Goal: Information Seeking & Learning: Learn about a topic

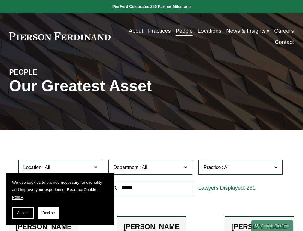
click at [23, 213] on span "Accept" at bounding box center [22, 213] width 11 height 4
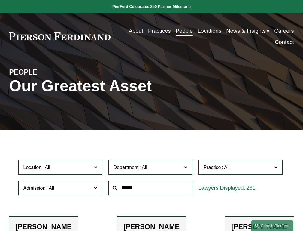
scroll to position [144, 0]
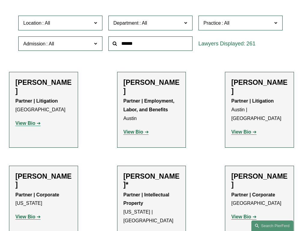
click at [28, 120] on strong "View Bio" at bounding box center [25, 122] width 20 height 5
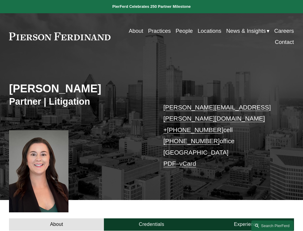
click at [246, 218] on link "Experience" at bounding box center [246, 224] width 95 height 12
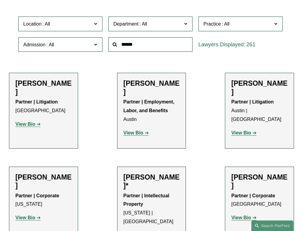
scroll to position [144, 0]
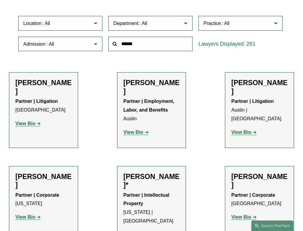
click at [136, 129] on strong "View Bio" at bounding box center [133, 131] width 20 height 5
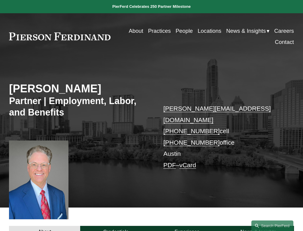
click at [187, 226] on link "Experience" at bounding box center [186, 232] width 71 height 12
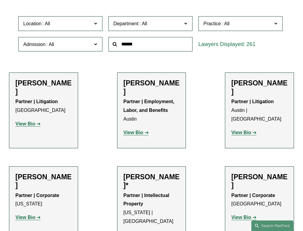
scroll to position [144, 0]
click at [136, 230] on strong "View Bio" at bounding box center [133, 234] width 20 height 5
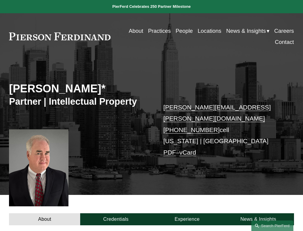
click at [187, 213] on link "Experience" at bounding box center [186, 219] width 71 height 12
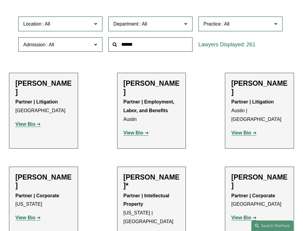
scroll to position [434, 0]
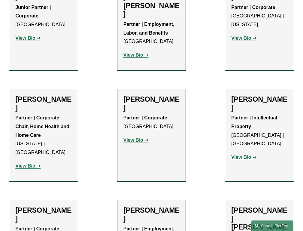
click at [244, 154] on strong "View Bio" at bounding box center [241, 156] width 20 height 5
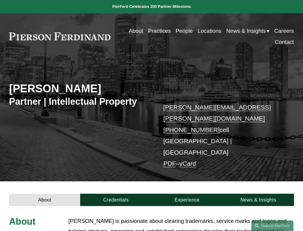
click at [187, 193] on link "Experience" at bounding box center [186, 199] width 71 height 12
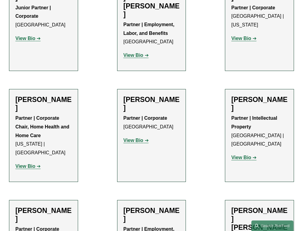
scroll to position [808, 0]
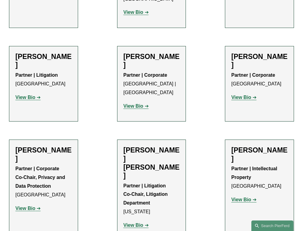
click at [244, 197] on strong "View Bio" at bounding box center [241, 199] width 20 height 5
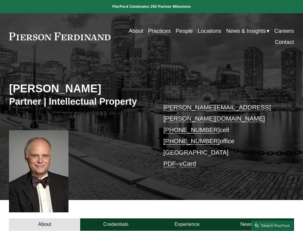
click at [187, 218] on link "Experience" at bounding box center [186, 224] width 71 height 12
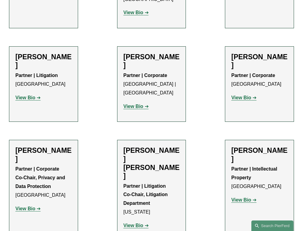
scroll to position [808, 0]
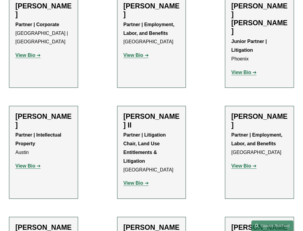
paste input "********"
type input "********"
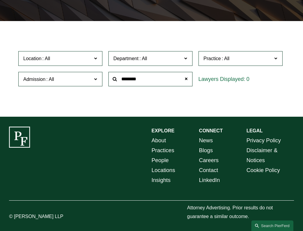
scroll to position [111, 0]
